Goal: Task Accomplishment & Management: Complete application form

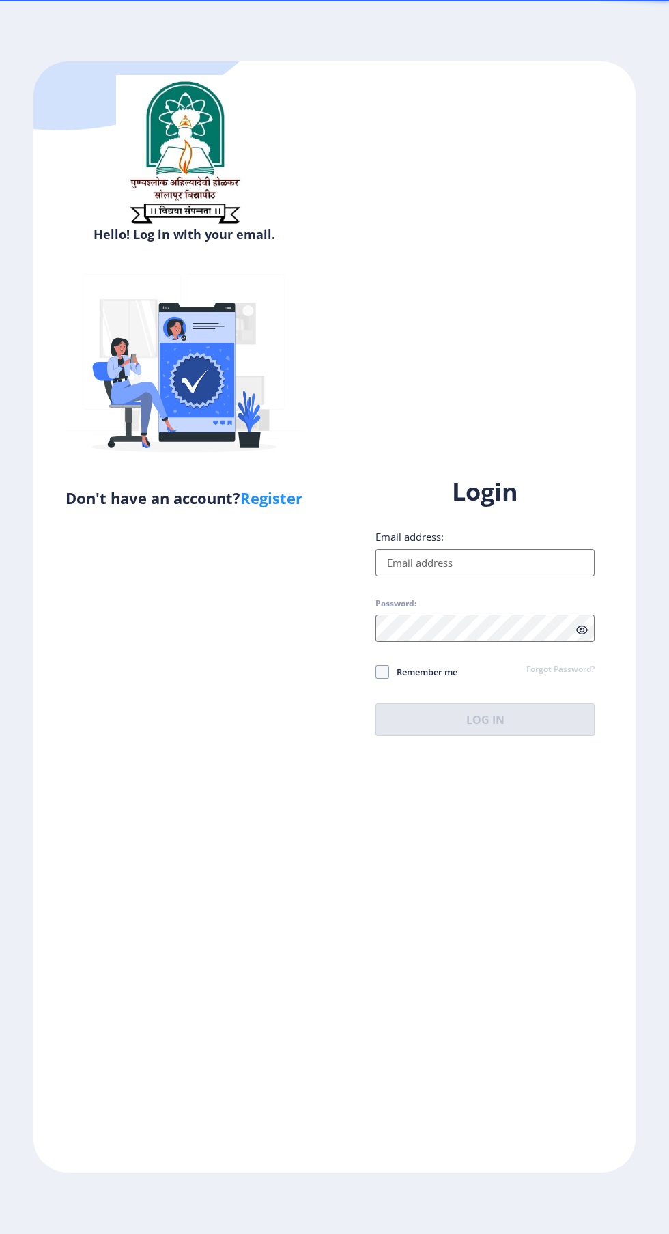
click at [522, 576] on input "Email address:" at bounding box center [484, 562] width 219 height 27
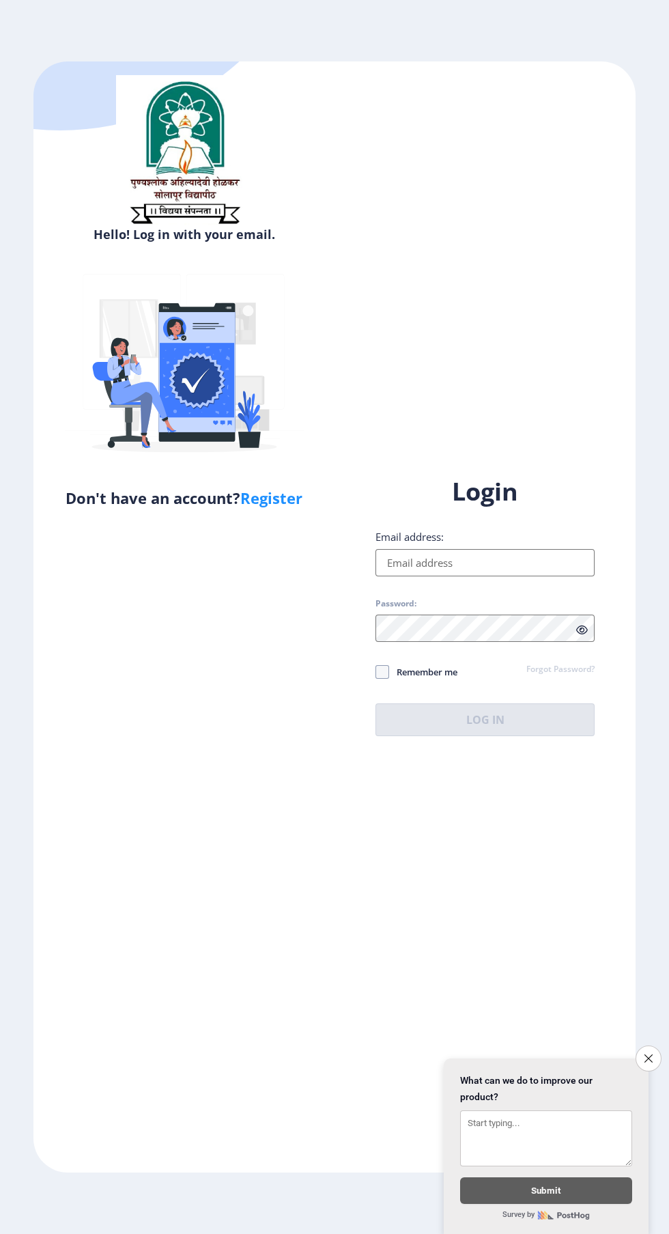
click at [382, 679] on span at bounding box center [382, 672] width 14 height 14
click at [376, 672] on input "Remember me" at bounding box center [375, 672] width 1 height 1
checkbox input "true"
click at [500, 576] on input "Email address:" at bounding box center [484, 562] width 219 height 27
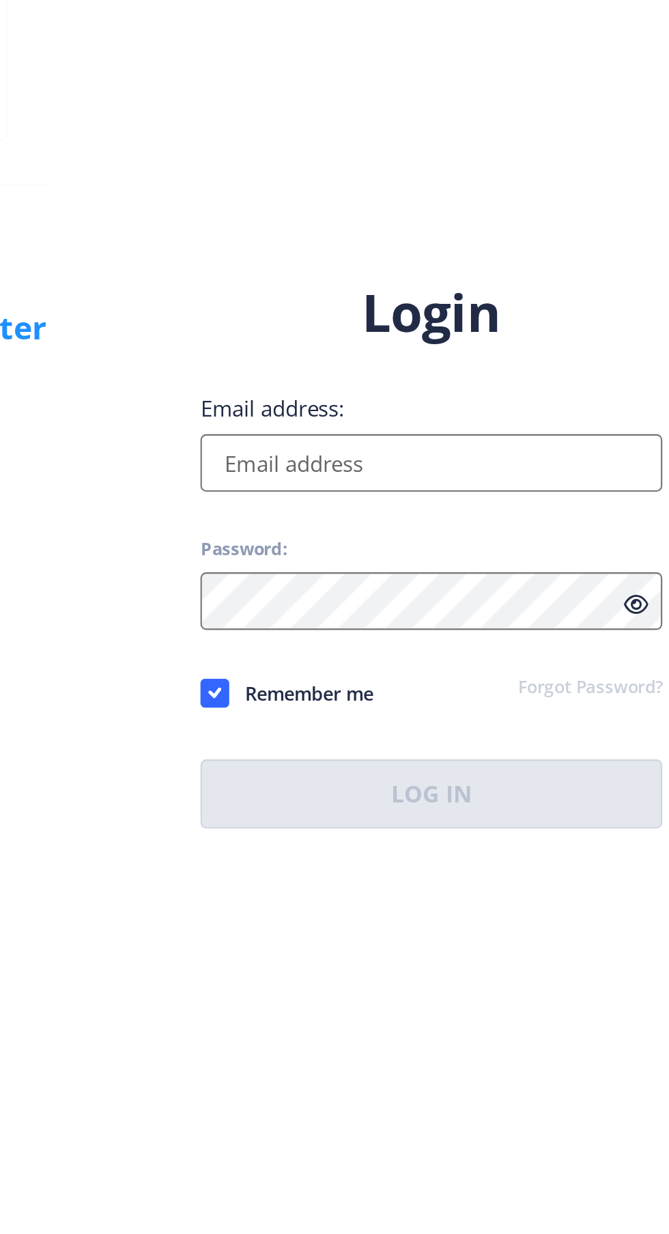
type input "[EMAIL_ADDRESS][DOMAIN_NAME]"
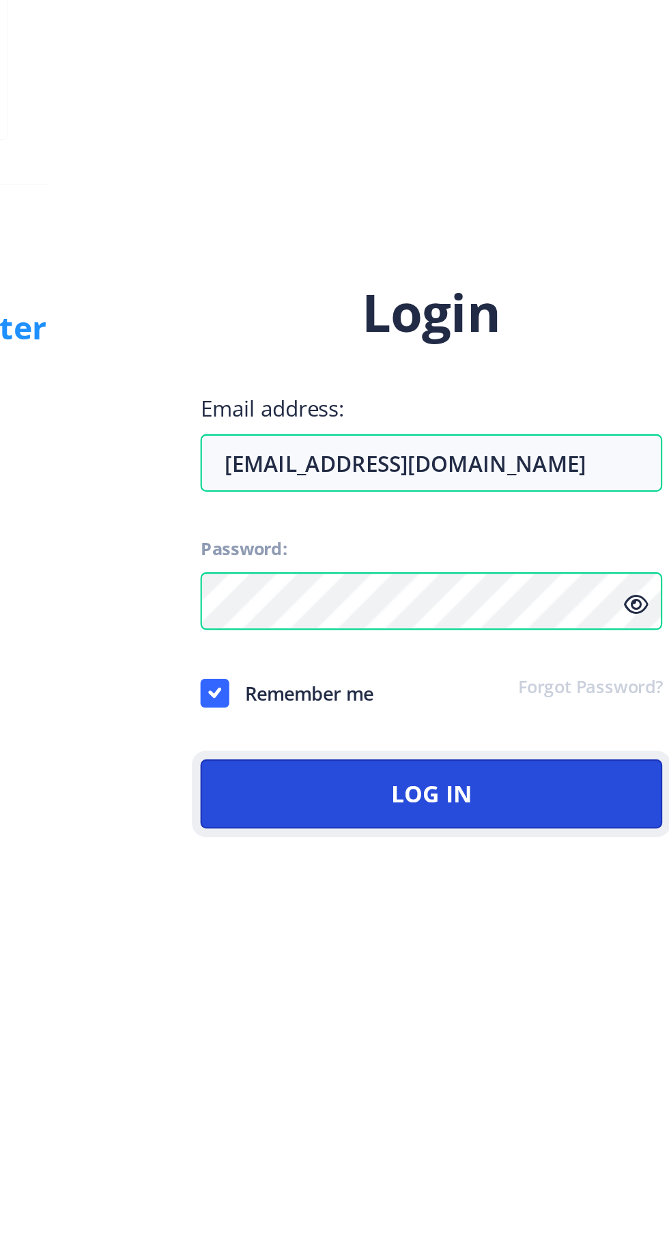
click at [538, 736] on button "Log In" at bounding box center [484, 719] width 219 height 33
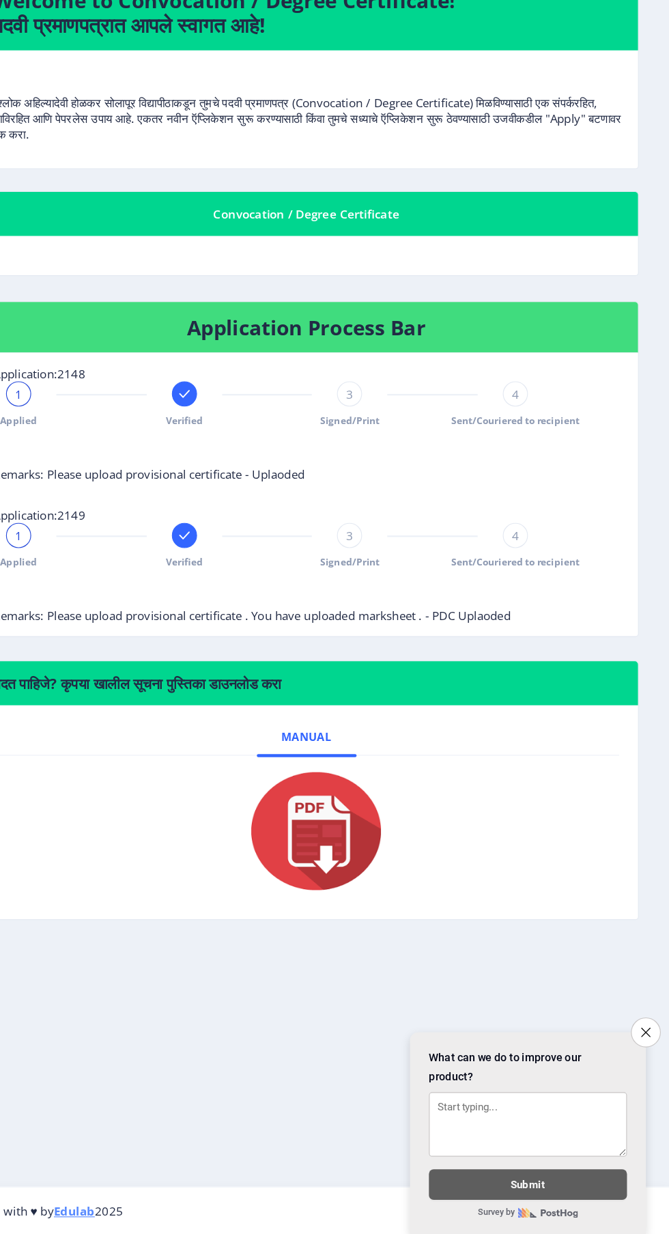
click at [391, 513] on div "3" at bounding box center [391, 504] width 22 height 22
click at [393, 504] on span "3" at bounding box center [391, 504] width 6 height 14
click at [387, 526] on span "Signed/Print" at bounding box center [391, 527] width 52 height 12
click at [390, 635] on div "3" at bounding box center [391, 627] width 22 height 22
click at [396, 627] on div "3" at bounding box center [391, 627] width 22 height 22
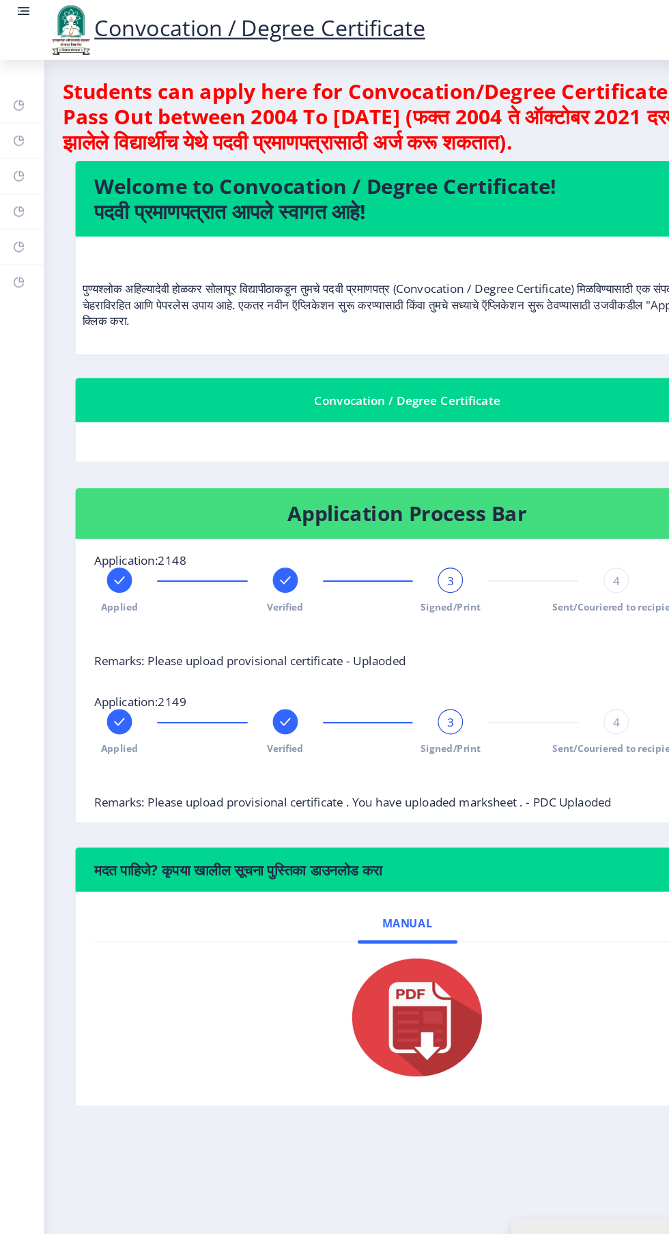
click at [20, 10] on rect at bounding box center [22, 9] width 8 height 1
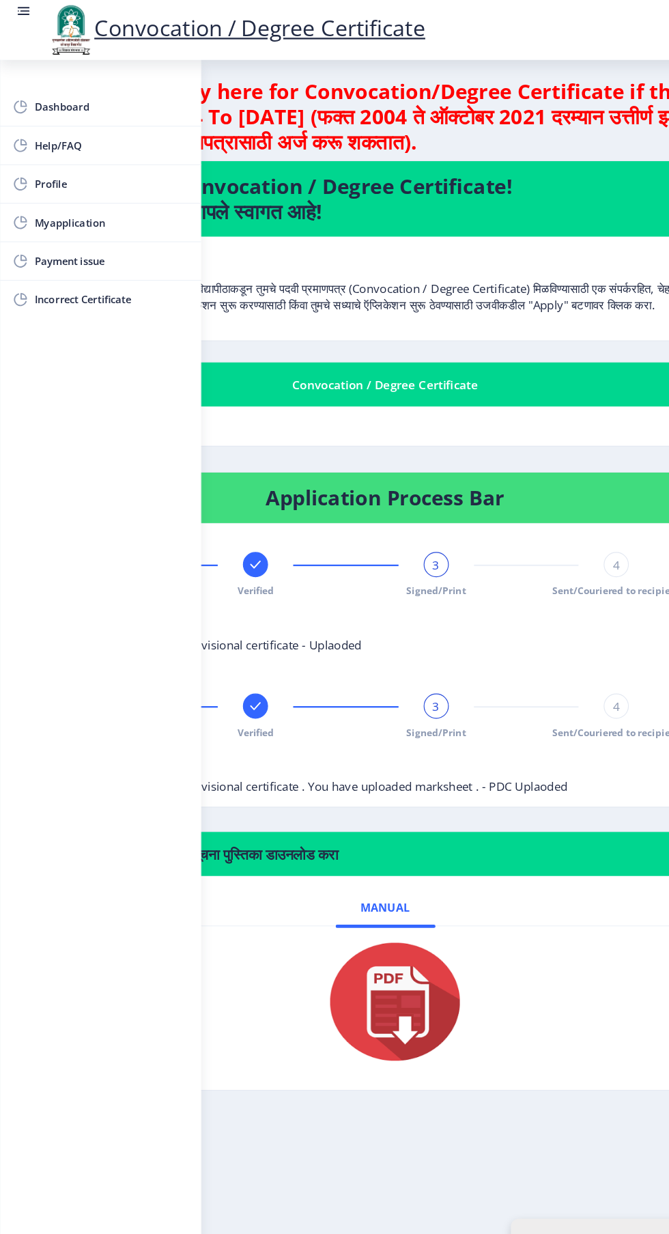
click at [82, 195] on span "Myapplication" at bounding box center [97, 193] width 134 height 16
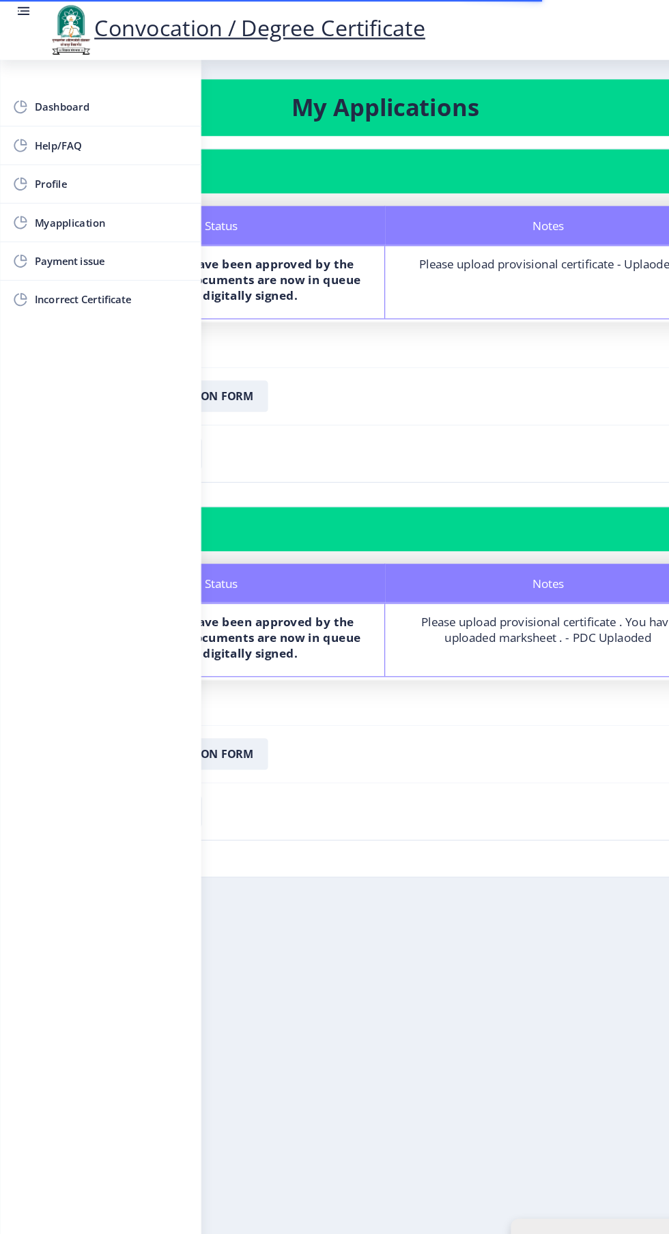
click at [25, 14] on rect at bounding box center [21, 10] width 14 height 14
